Goal: Book appointment/travel/reservation

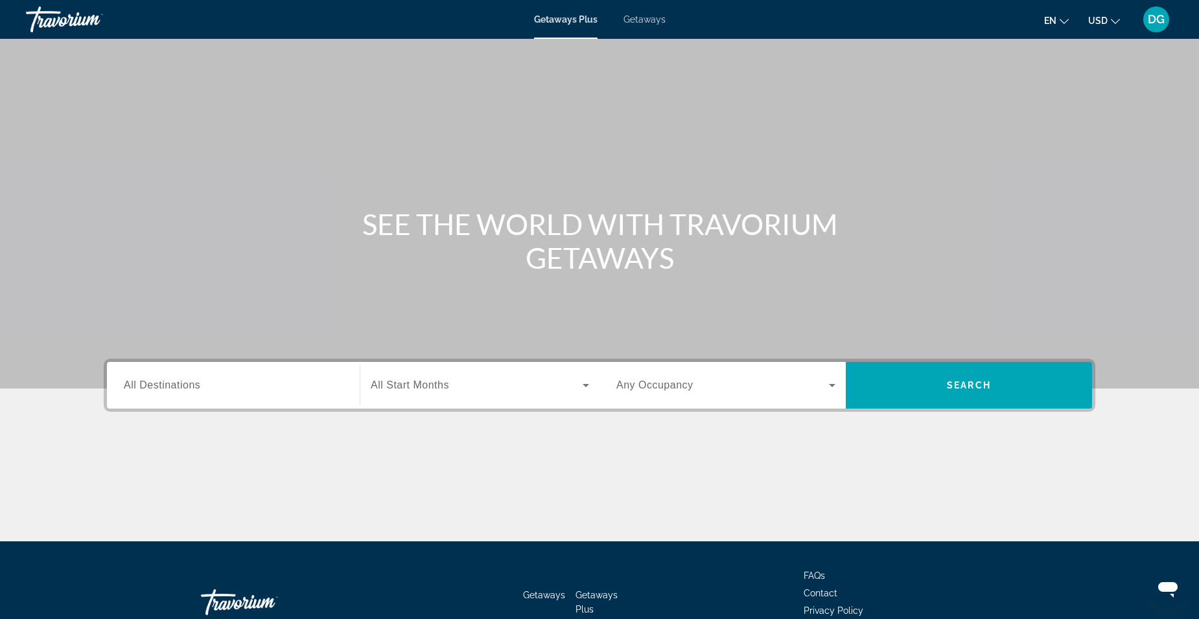
click at [291, 391] on input "Destination All Destinations" at bounding box center [233, 386] width 219 height 16
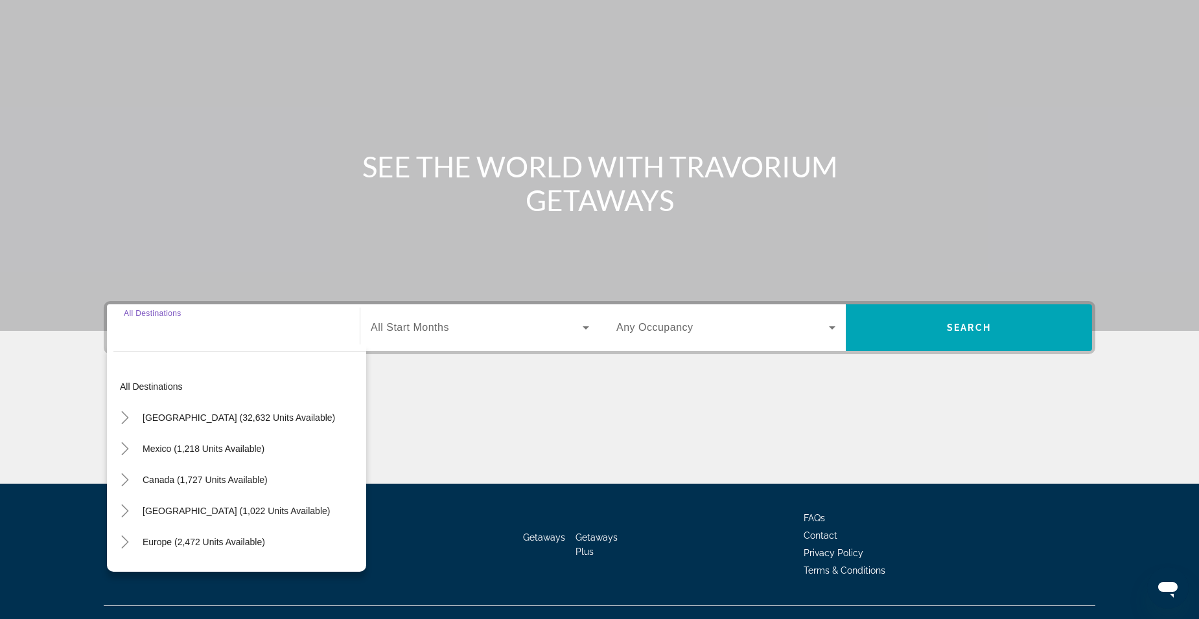
scroll to position [81, 0]
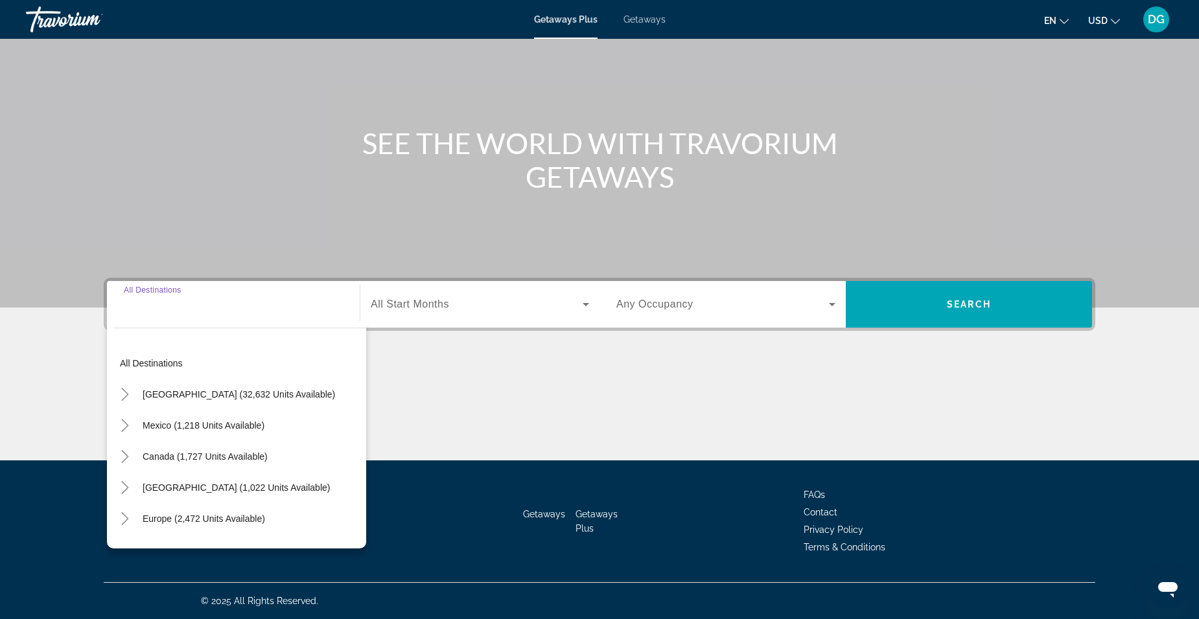
click at [126, 391] on icon "Toggle United States (32,632 units available)" at bounding box center [125, 394] width 13 height 13
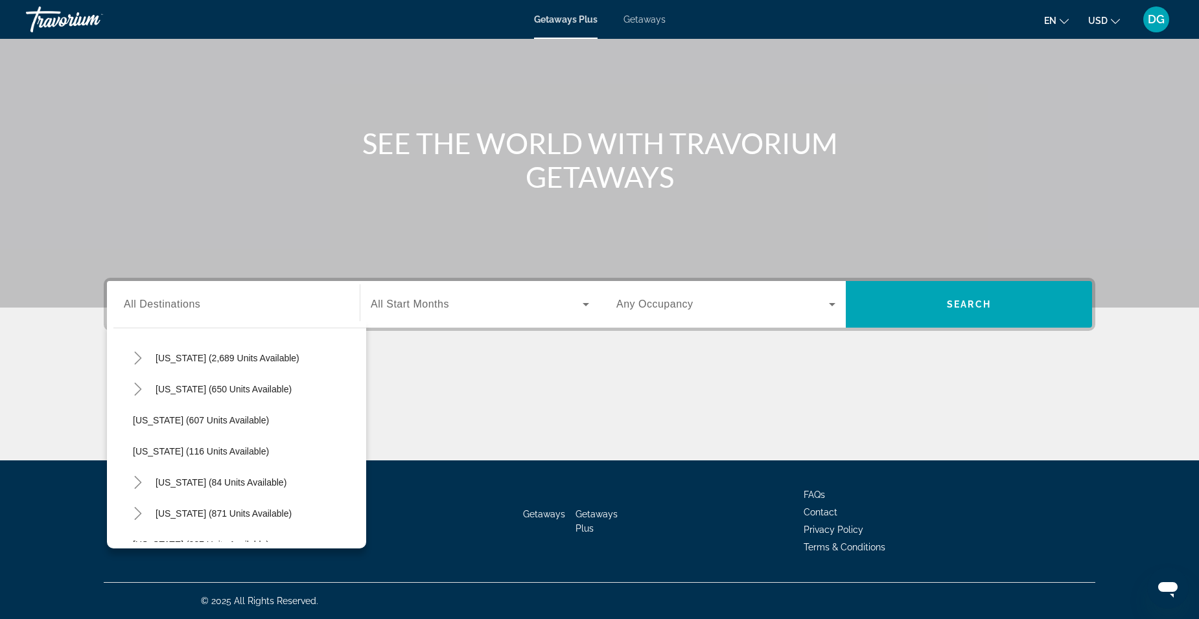
scroll to position [750, 0]
click at [211, 452] on span "[US_STATE] (84 units available)" at bounding box center [221, 453] width 131 height 10
type input "**********"
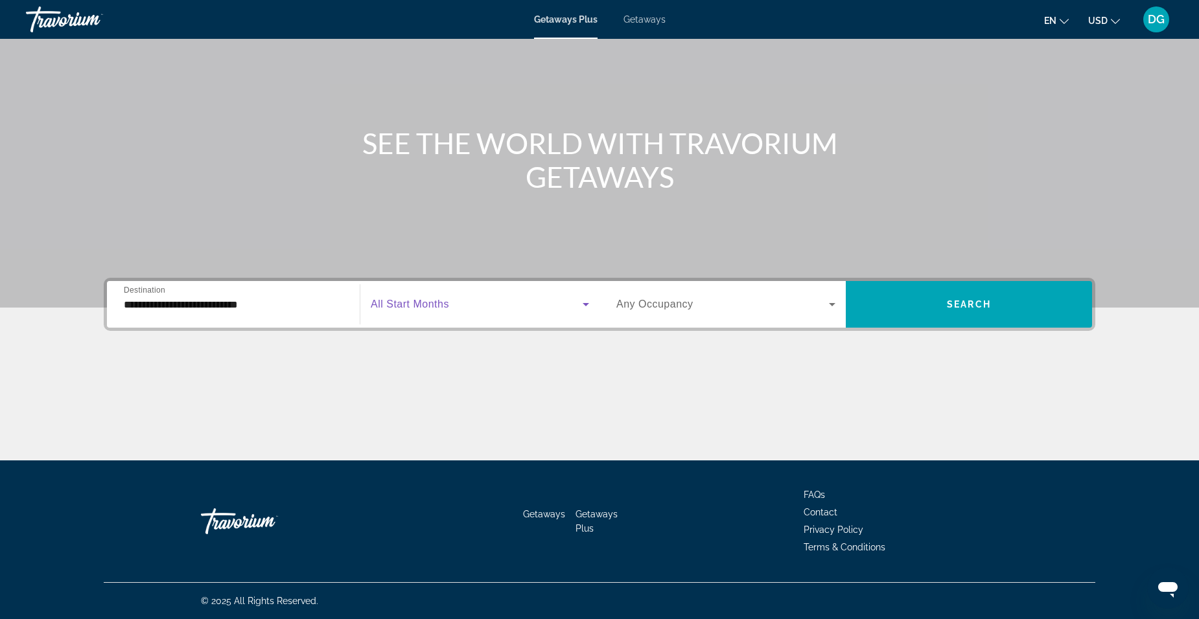
click at [583, 303] on icon "Search widget" at bounding box center [586, 305] width 16 height 16
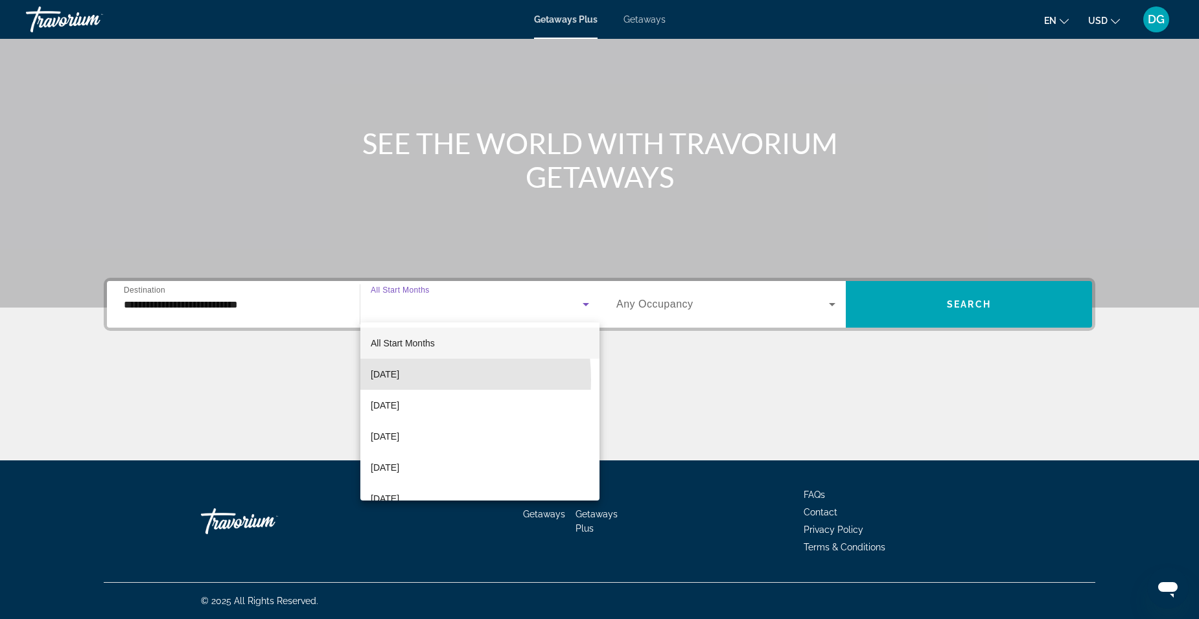
click at [394, 380] on span "[DATE]" at bounding box center [385, 375] width 29 height 16
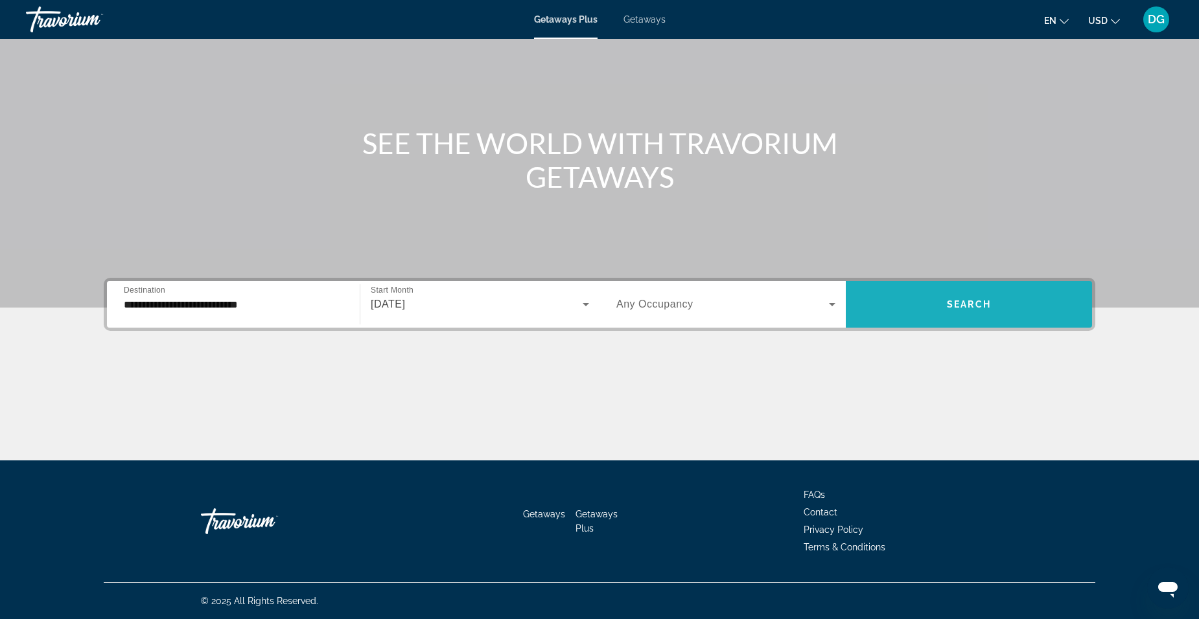
click at [993, 310] on span "Search widget" at bounding box center [969, 304] width 246 height 31
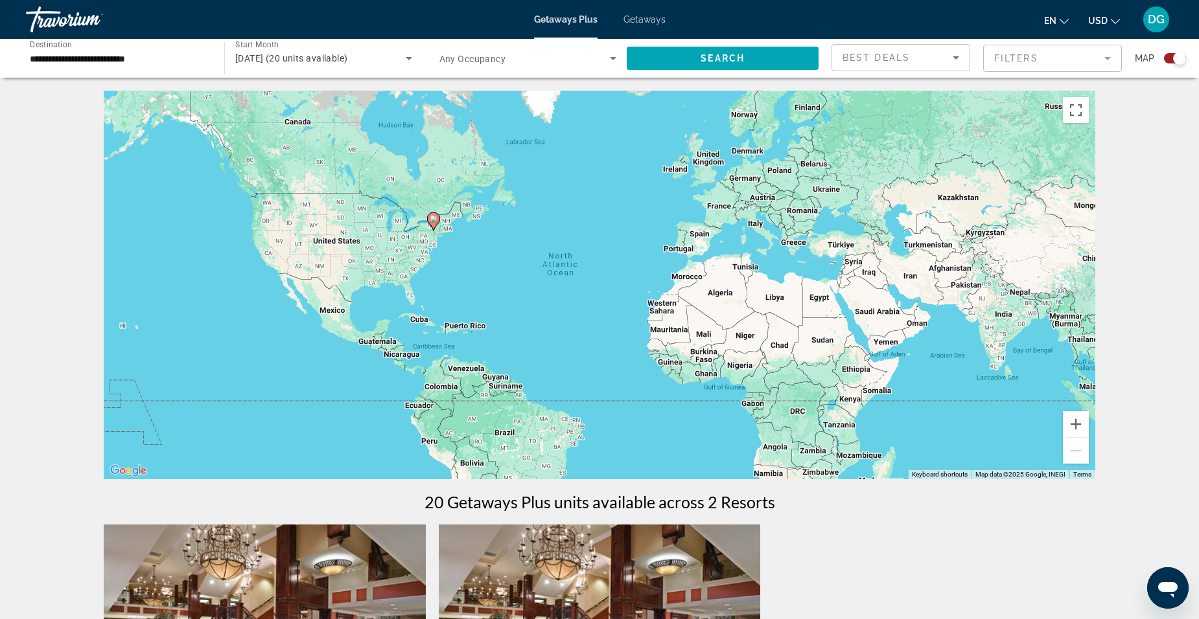
click at [433, 222] on image "Main content" at bounding box center [434, 219] width 8 height 8
type input "**********"
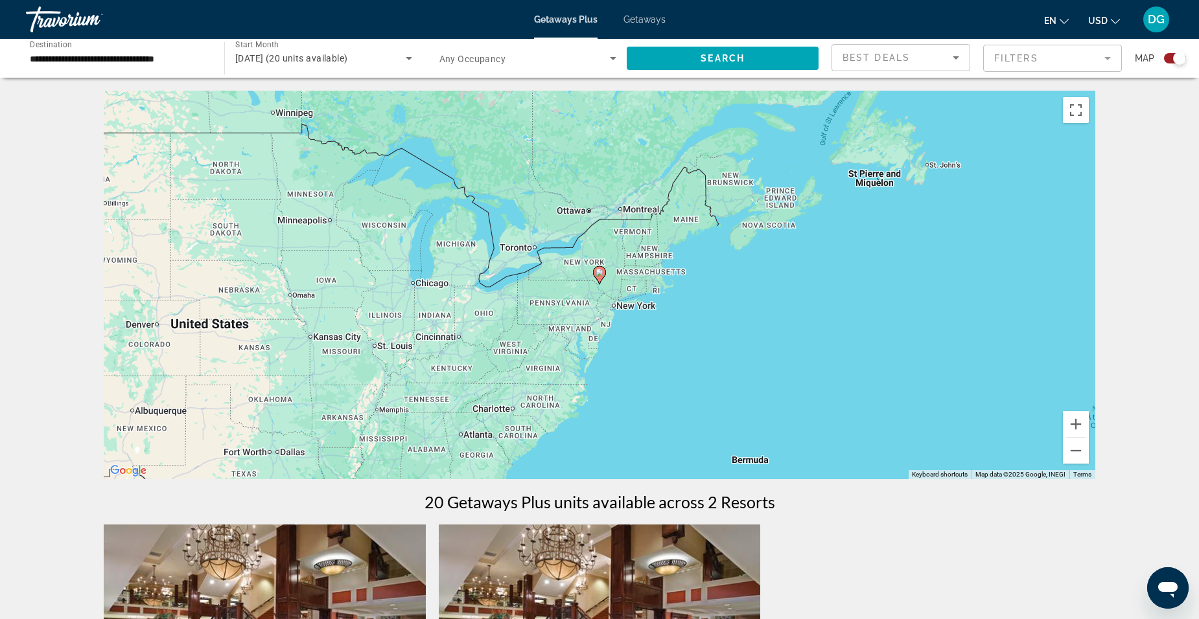
click at [635, 314] on div "To navigate, press the arrow keys. To activate drag with keyboard, press Alt + …" at bounding box center [599, 285] width 991 height 389
click at [635, 310] on div "To activate drag with keyboard, press Alt + Enter. Once in keyboard drag state,…" at bounding box center [599, 285] width 991 height 389
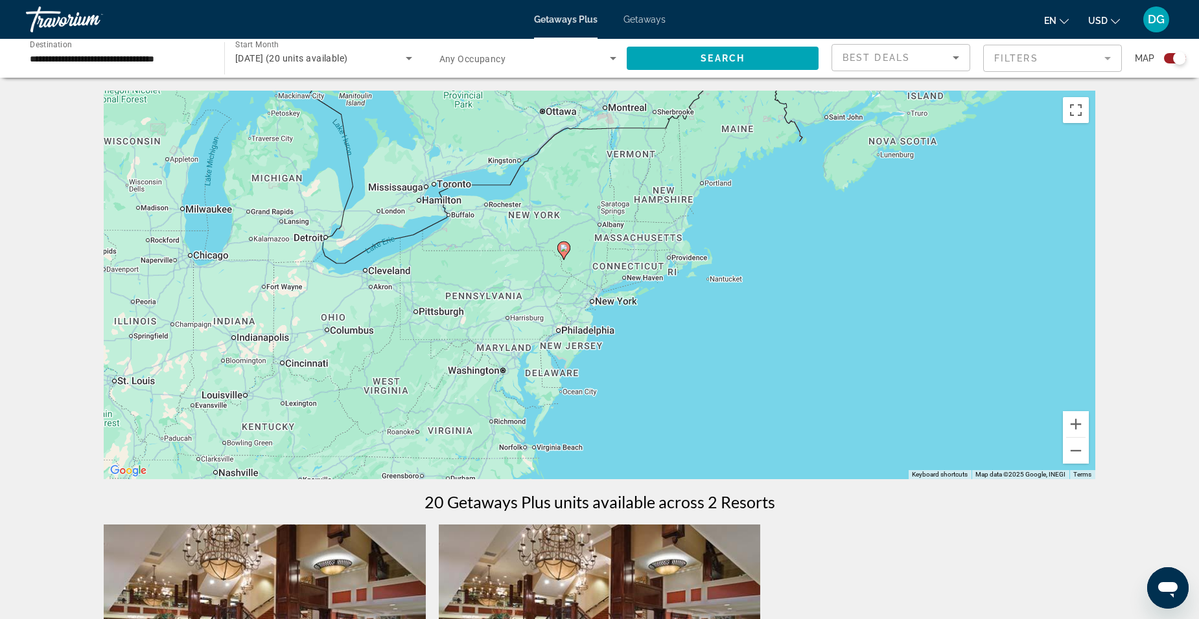
click at [635, 307] on div "To activate drag with keyboard, press Alt + Enter. Once in keyboard drag state,…" at bounding box center [599, 285] width 991 height 389
click at [1105, 59] on mat-form-field "Filters" at bounding box center [1052, 58] width 139 height 27
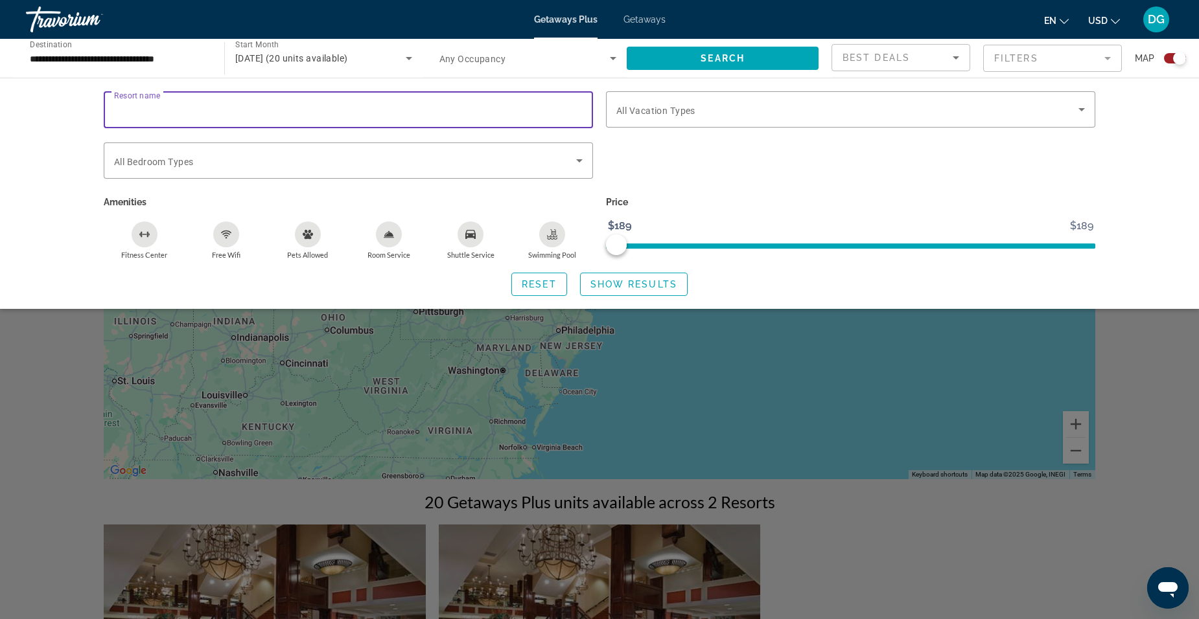
click at [308, 114] on input "Resort name" at bounding box center [348, 110] width 469 height 16
type input "*"
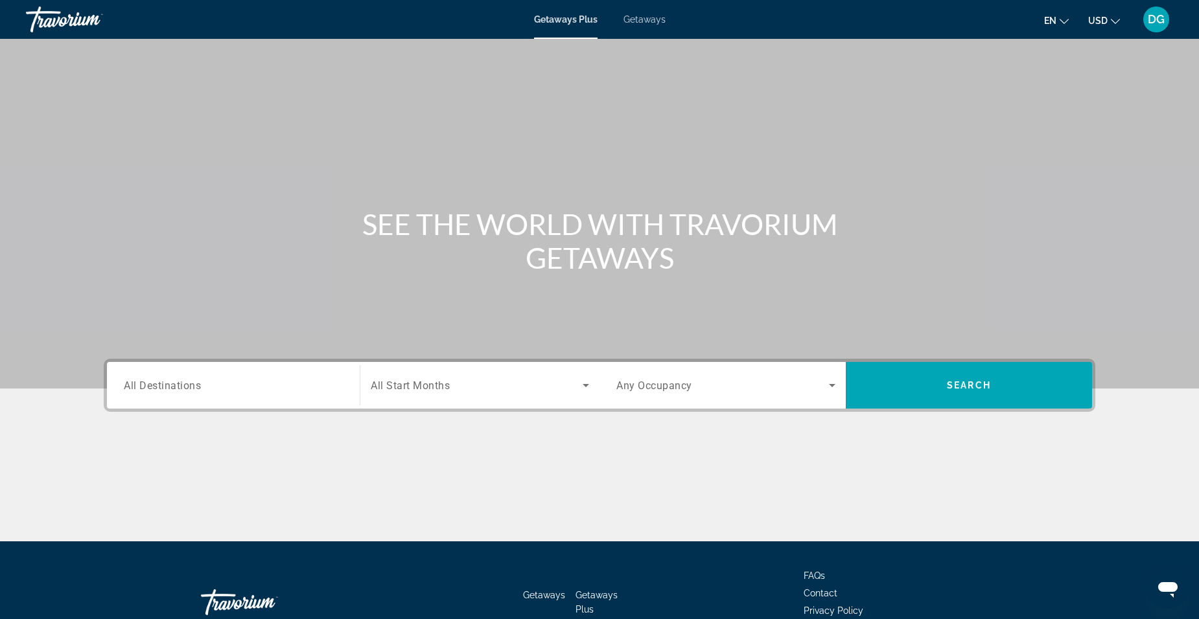
click at [830, 383] on icon "Search widget" at bounding box center [832, 386] width 16 height 16
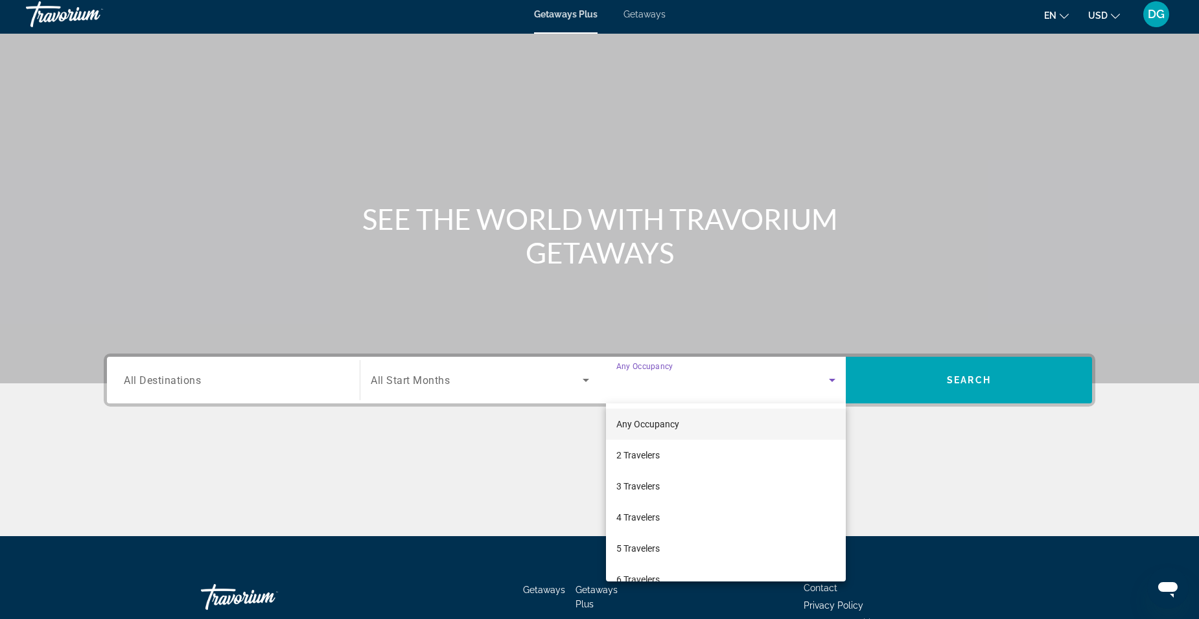
scroll to position [81, 0]
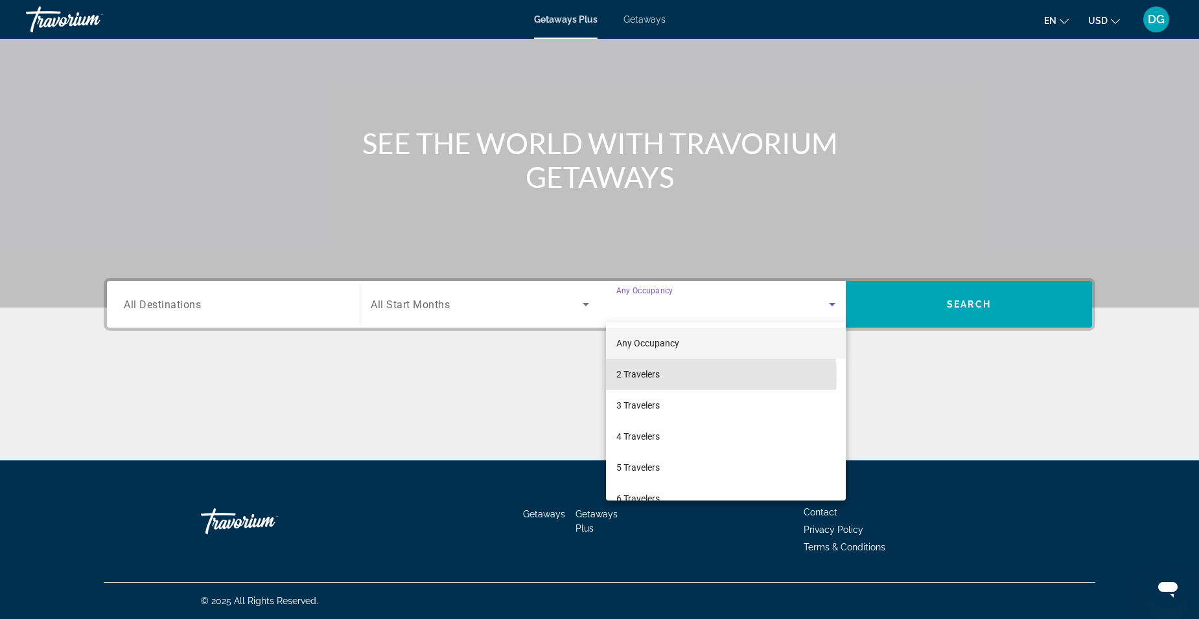
click at [651, 377] on span "2 Travelers" at bounding box center [637, 375] width 43 height 16
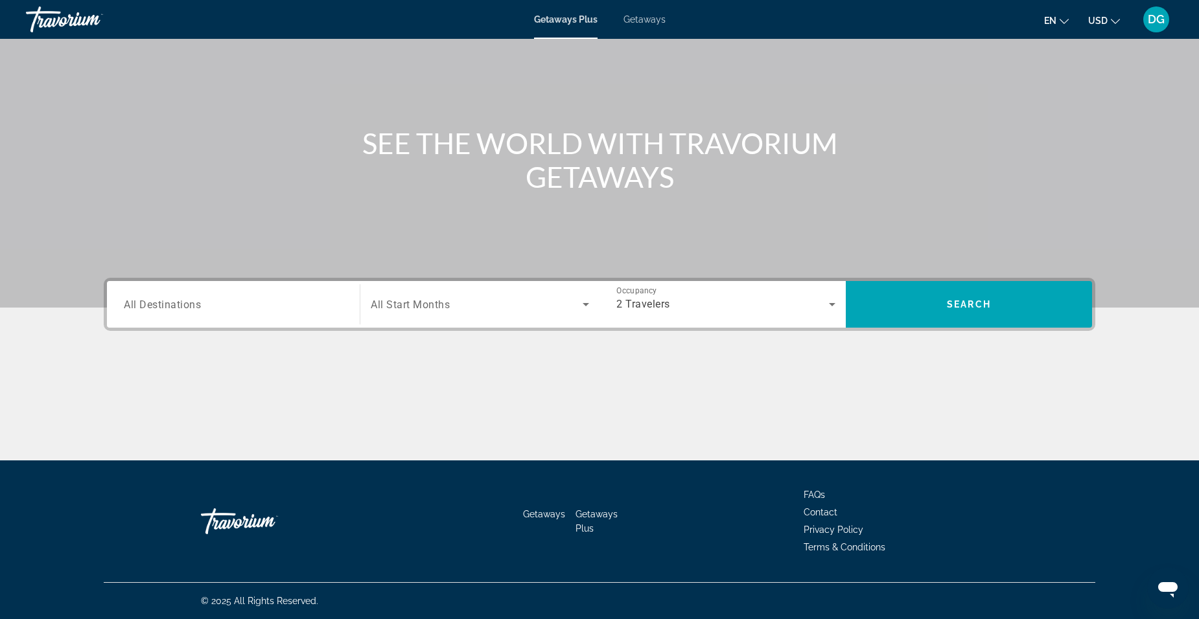
click at [483, 319] on div "Search widget" at bounding box center [480, 304] width 218 height 36
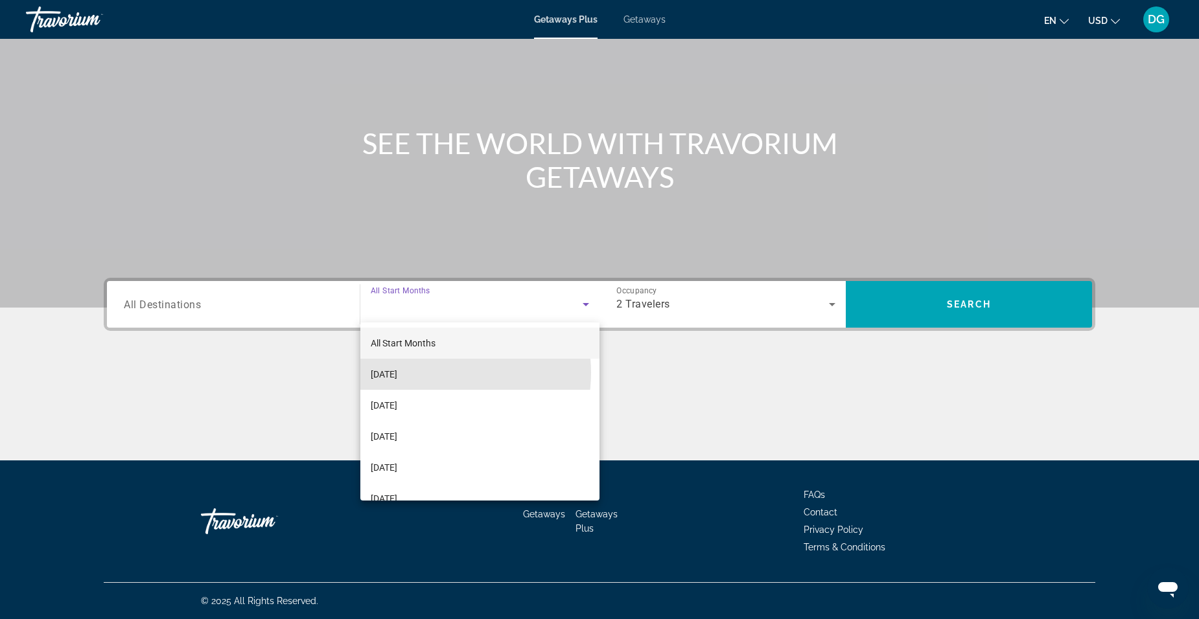
click at [397, 373] on span "[DATE]" at bounding box center [384, 375] width 27 height 16
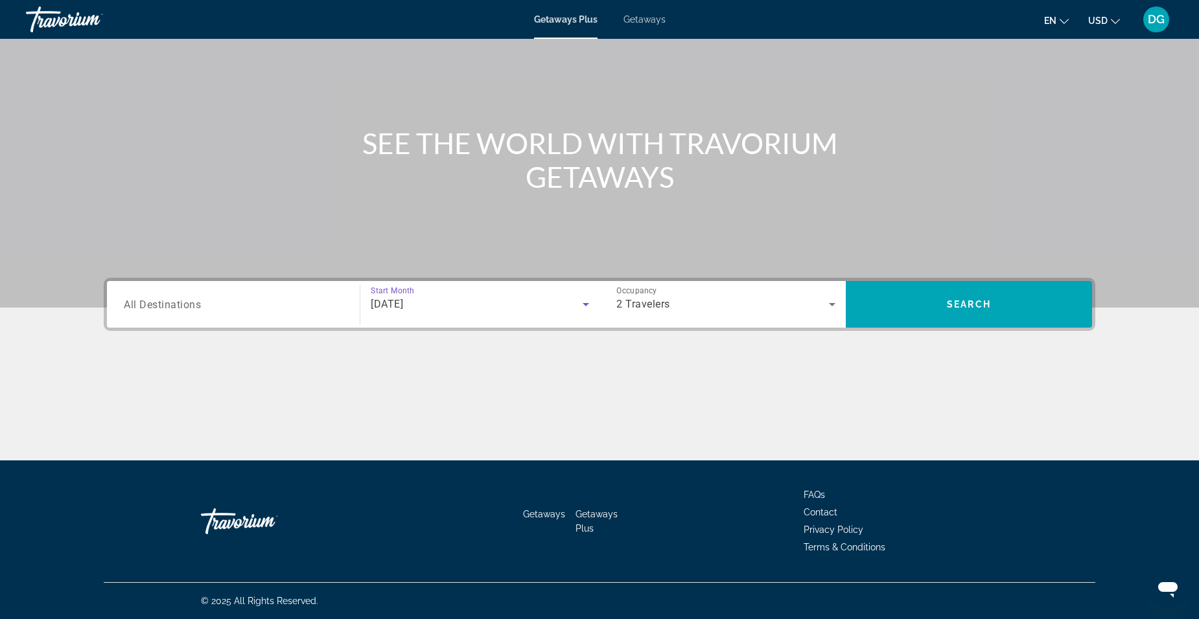
click at [220, 305] on input "Destination All Destinations" at bounding box center [233, 305] width 219 height 16
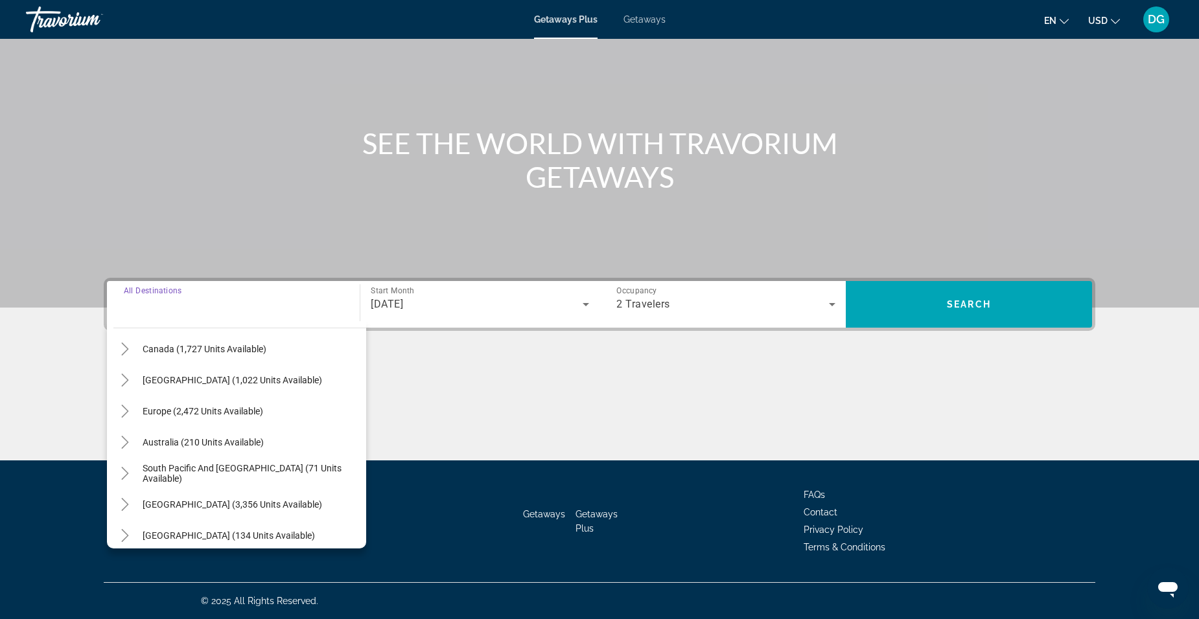
scroll to position [0, 0]
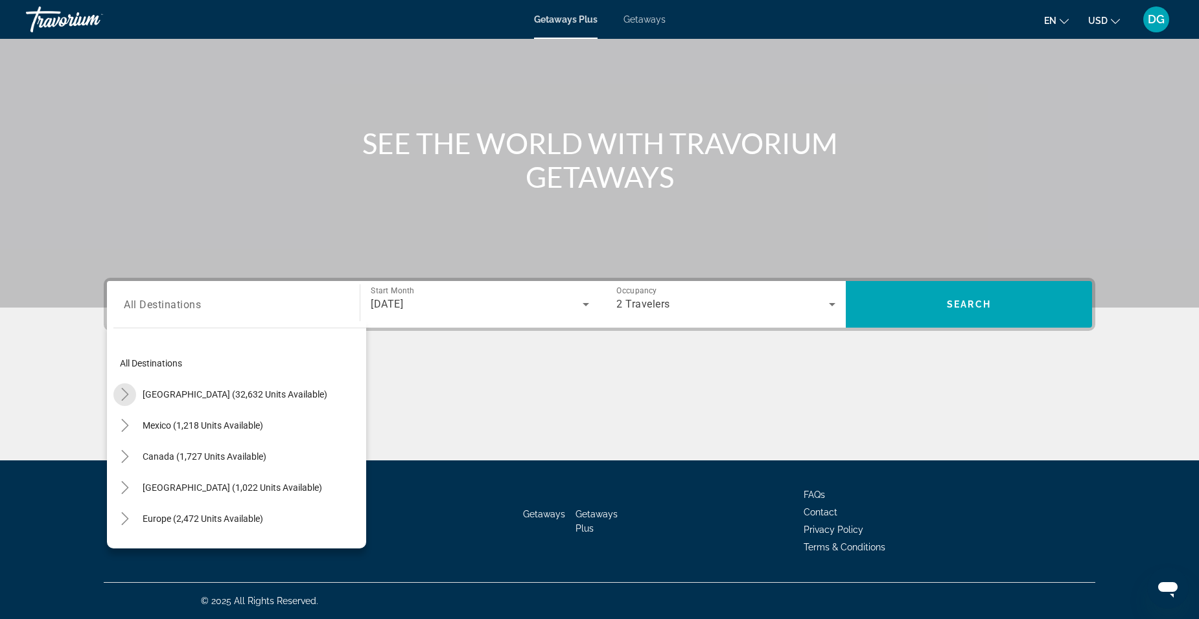
click at [124, 398] on icon "Toggle United States (32,632 units available)" at bounding box center [124, 394] width 7 height 13
click at [140, 517] on icon "Toggle New York (84 units available)" at bounding box center [137, 517] width 7 height 13
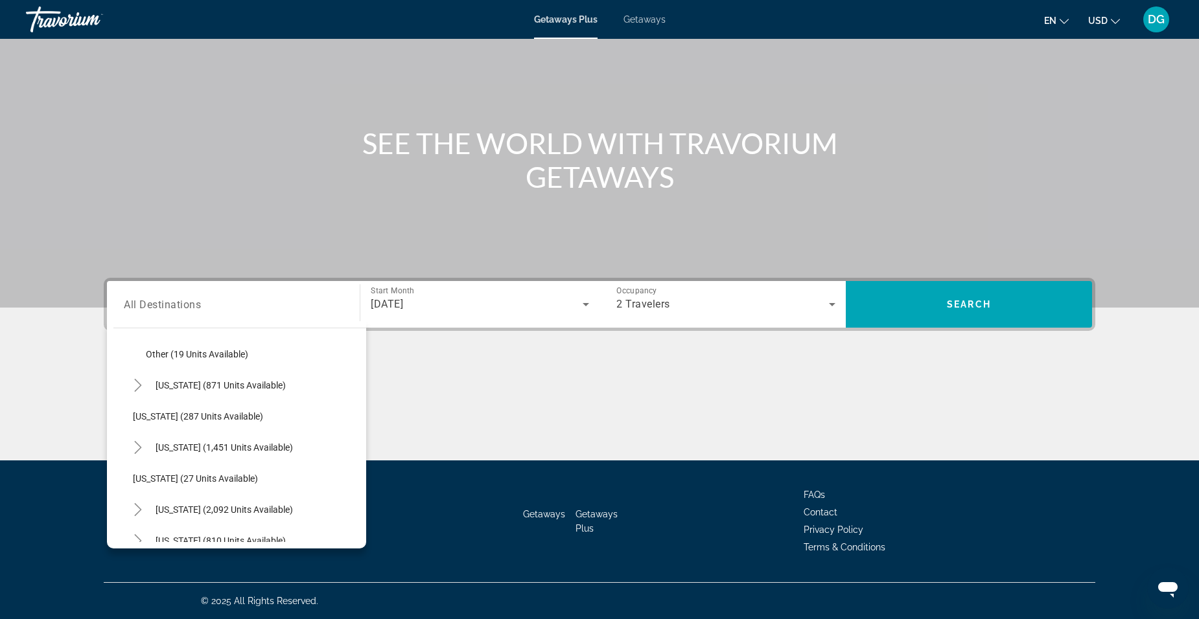
scroll to position [815, 0]
click at [222, 417] on span "Other (19 units available)" at bounding box center [197, 419] width 102 height 10
type input "**********"
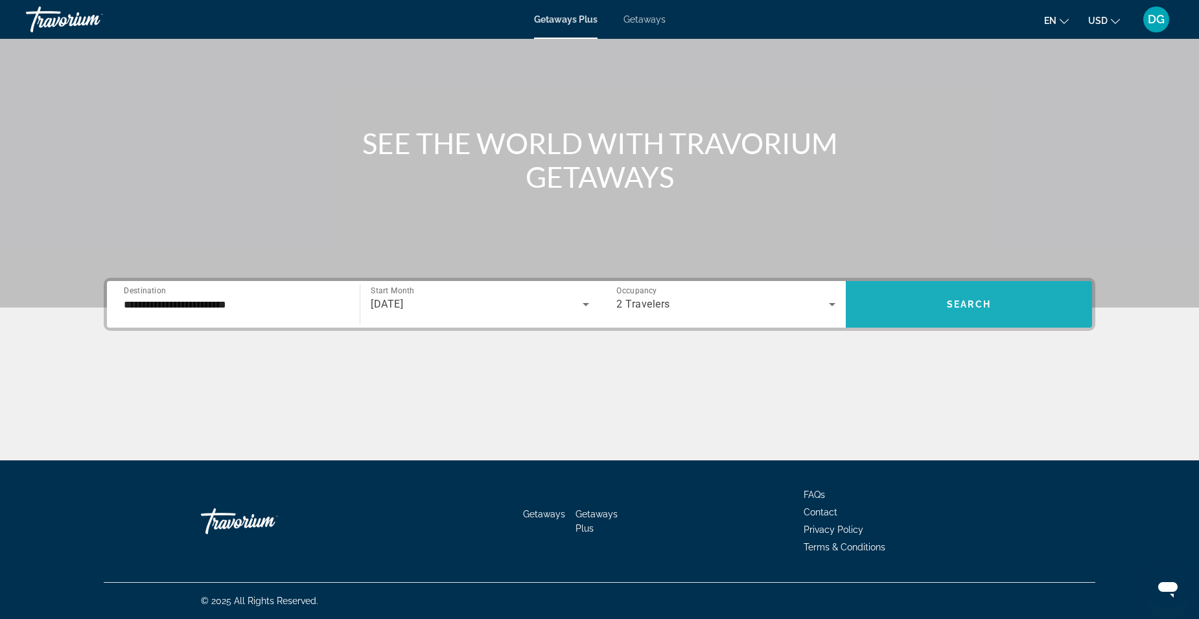
click at [972, 305] on span "Search" at bounding box center [969, 304] width 44 height 10
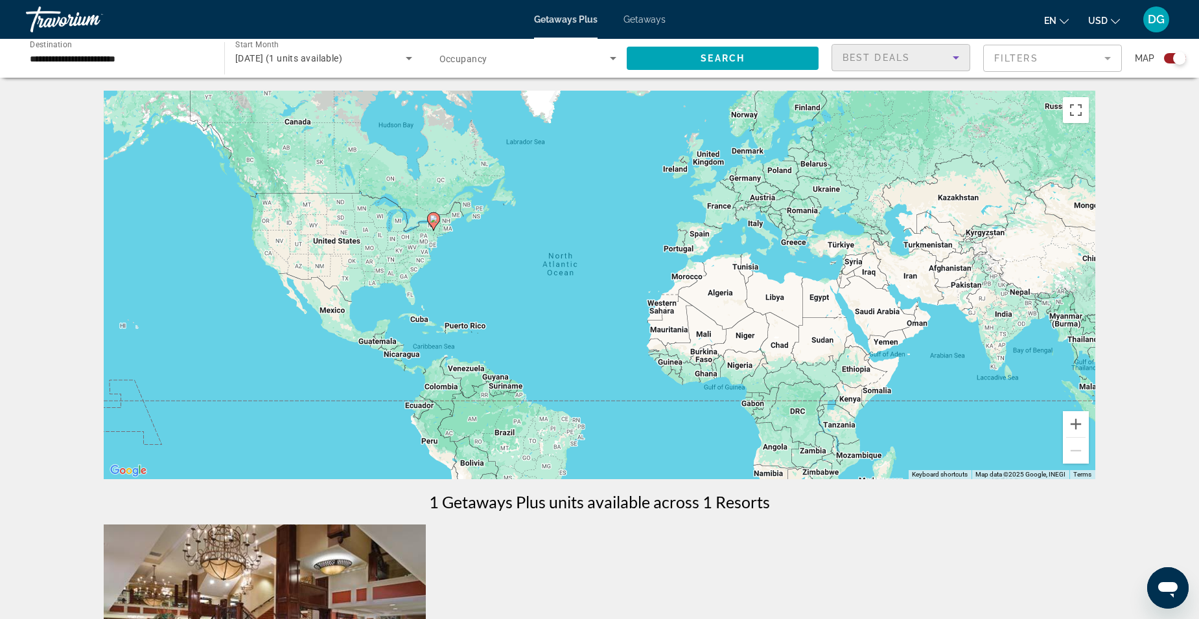
click at [959, 56] on icon "Sort by" at bounding box center [956, 58] width 16 height 16
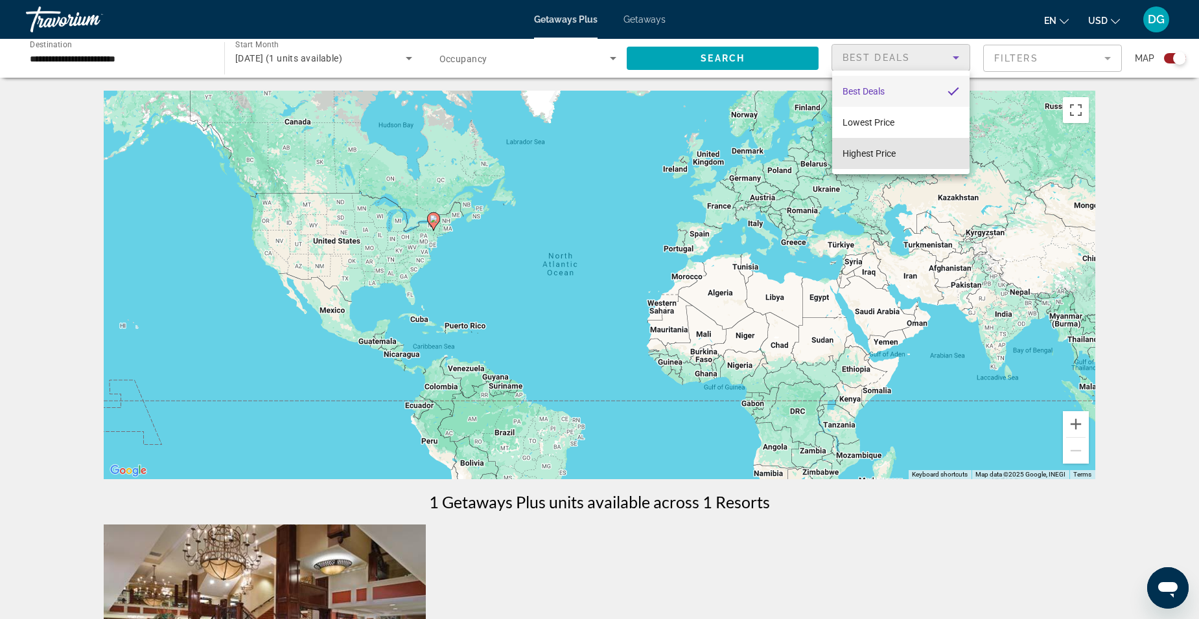
click at [895, 148] on span "Highest Price" at bounding box center [868, 153] width 53 height 10
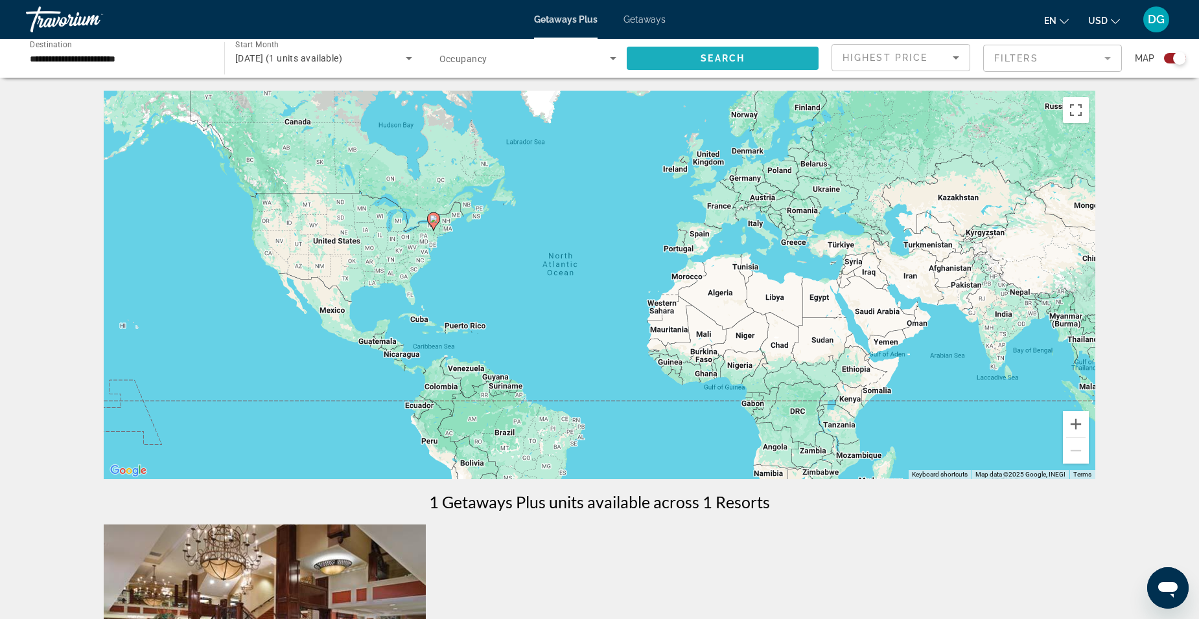
click at [734, 54] on span "Search" at bounding box center [722, 58] width 44 height 10
click at [407, 58] on icon "Search widget" at bounding box center [409, 58] width 6 height 3
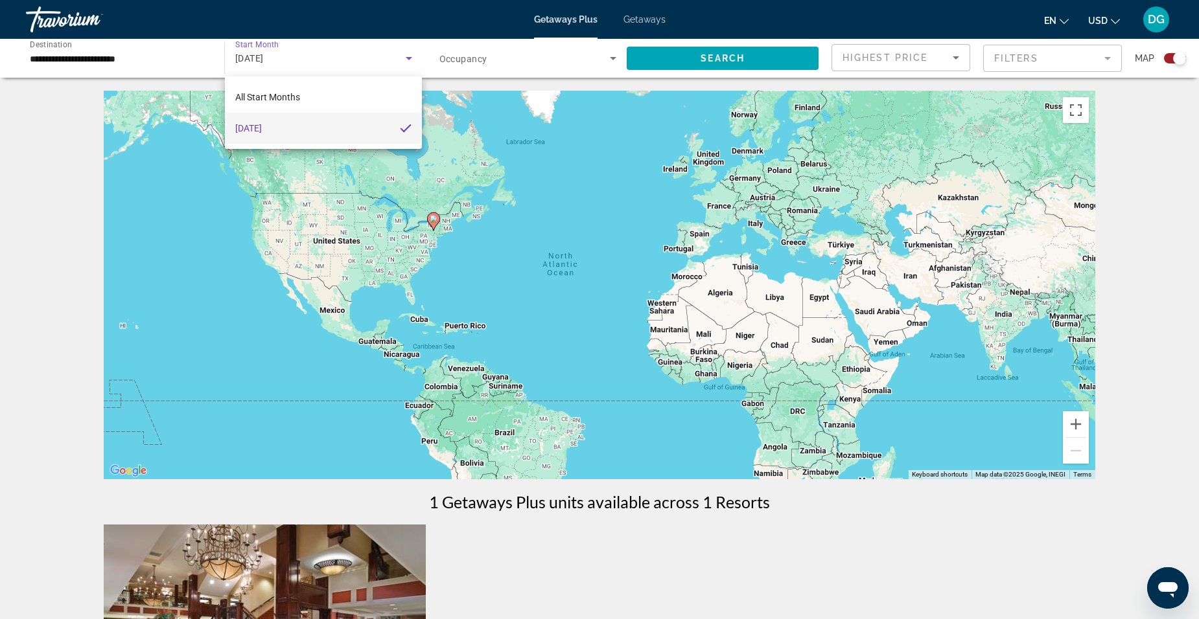
click at [706, 52] on div at bounding box center [599, 309] width 1199 height 619
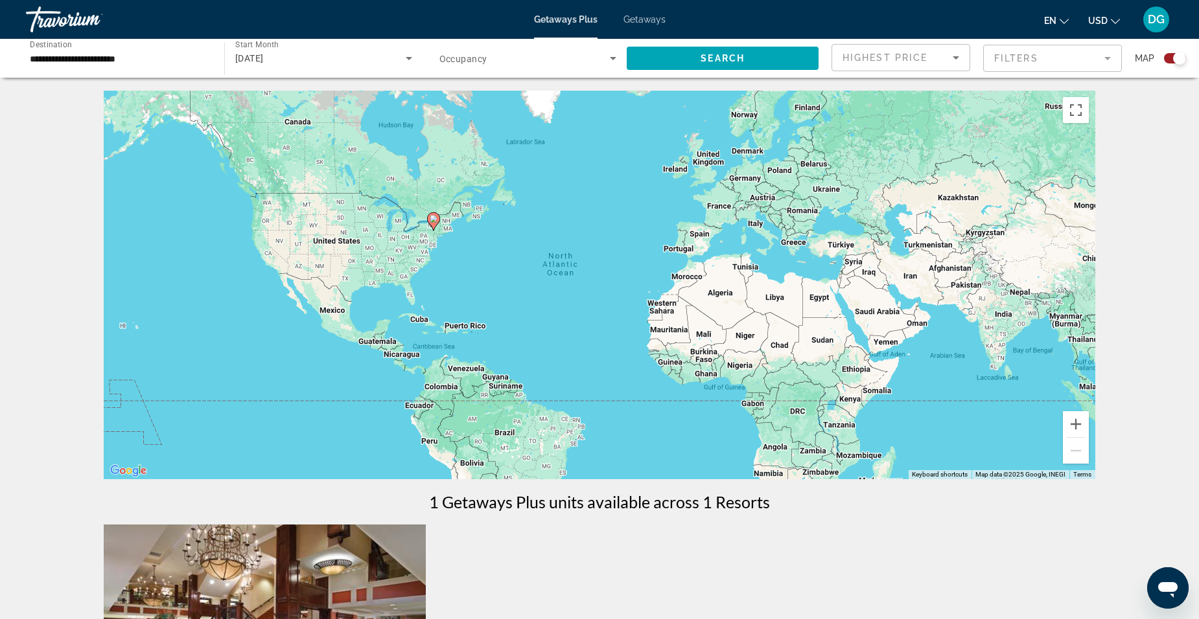
click at [1161, 21] on span "DG" at bounding box center [1156, 19] width 17 height 13
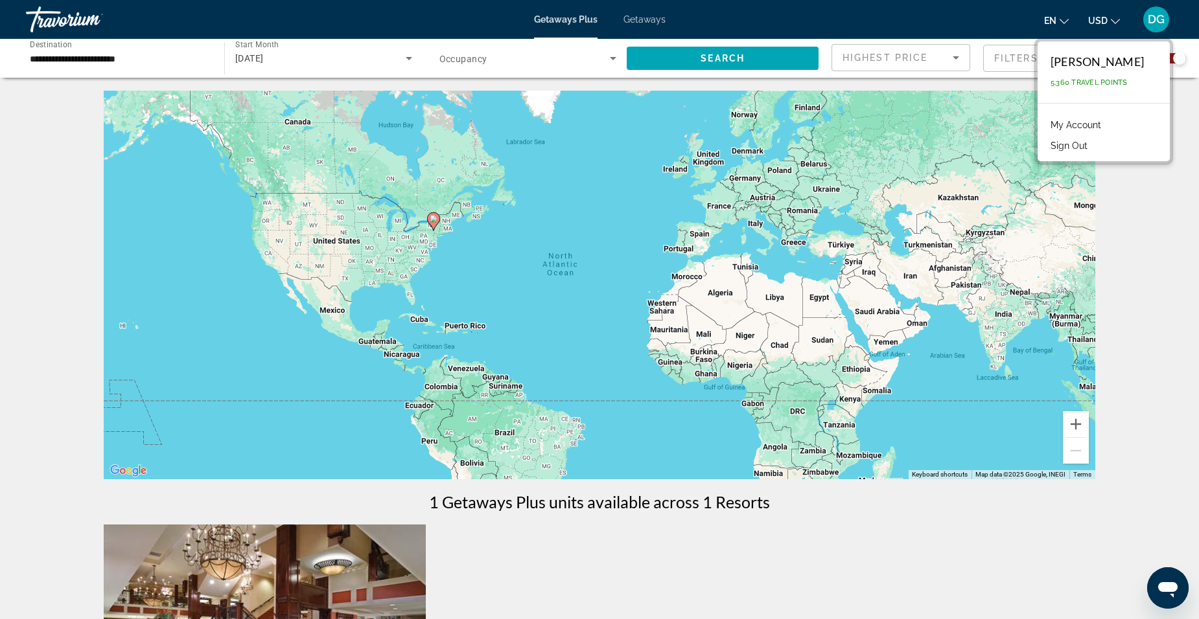
click at [1094, 150] on button "Sign Out" at bounding box center [1069, 145] width 50 height 17
